Goal: Transaction & Acquisition: Purchase product/service

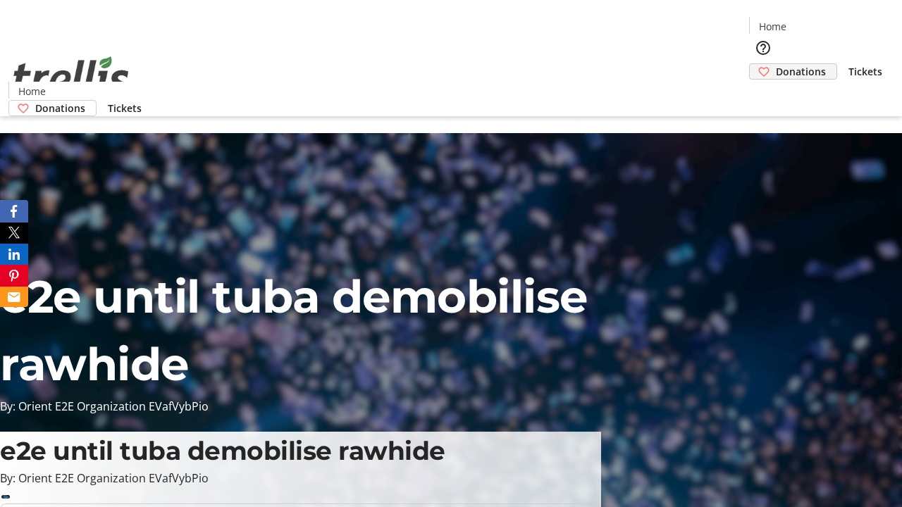
click at [776, 64] on span "Donations" at bounding box center [801, 71] width 50 height 15
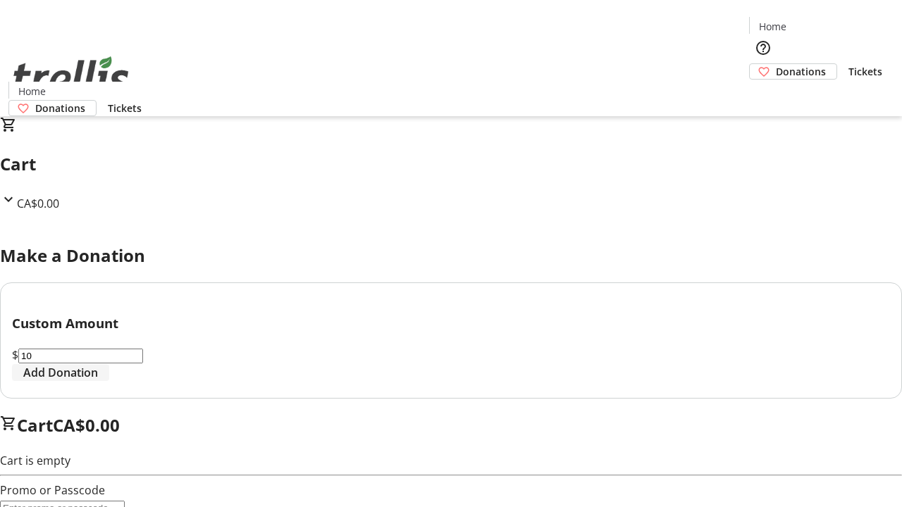
click at [98, 381] on span "Add Donation" at bounding box center [60, 372] width 75 height 17
select select "CA"
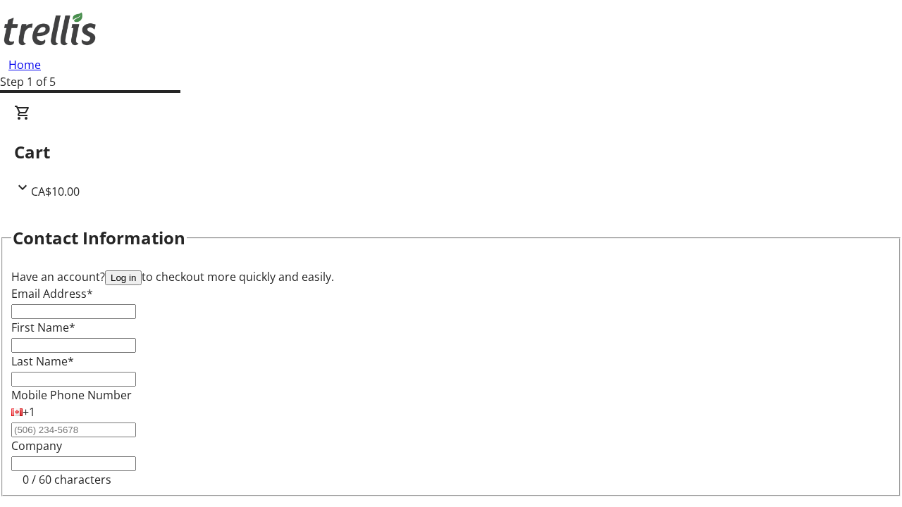
click at [142, 270] on button "Log in" at bounding box center [123, 277] width 37 height 15
